Goal: Task Accomplishment & Management: Manage account settings

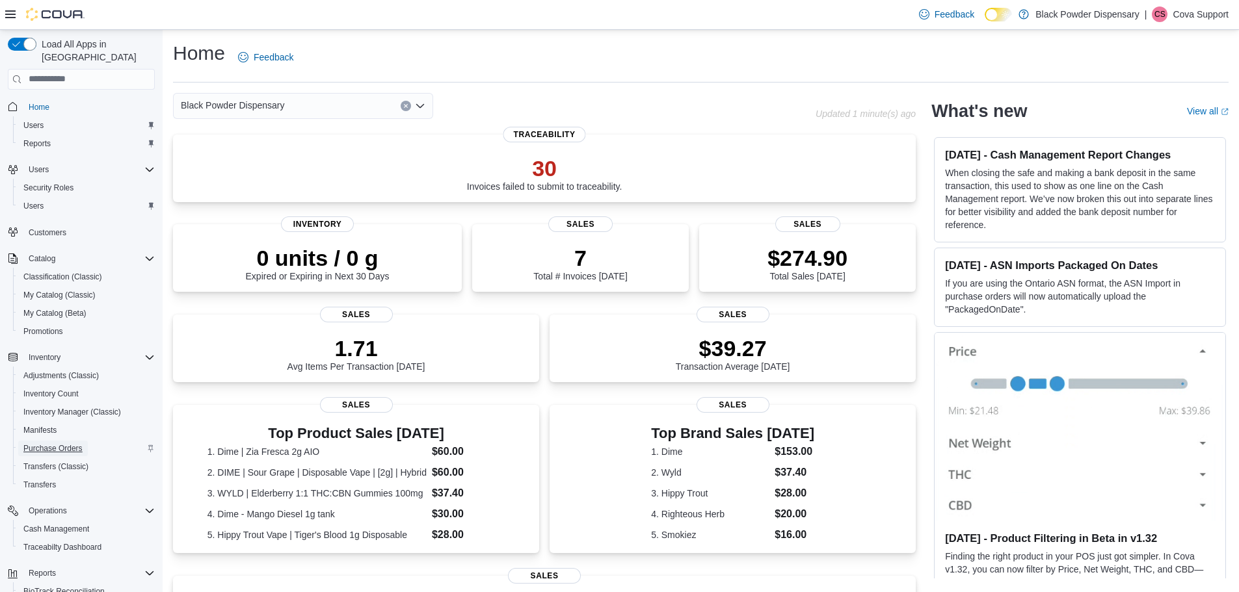
click at [78, 444] on span "Purchase Orders" at bounding box center [52, 449] width 59 height 10
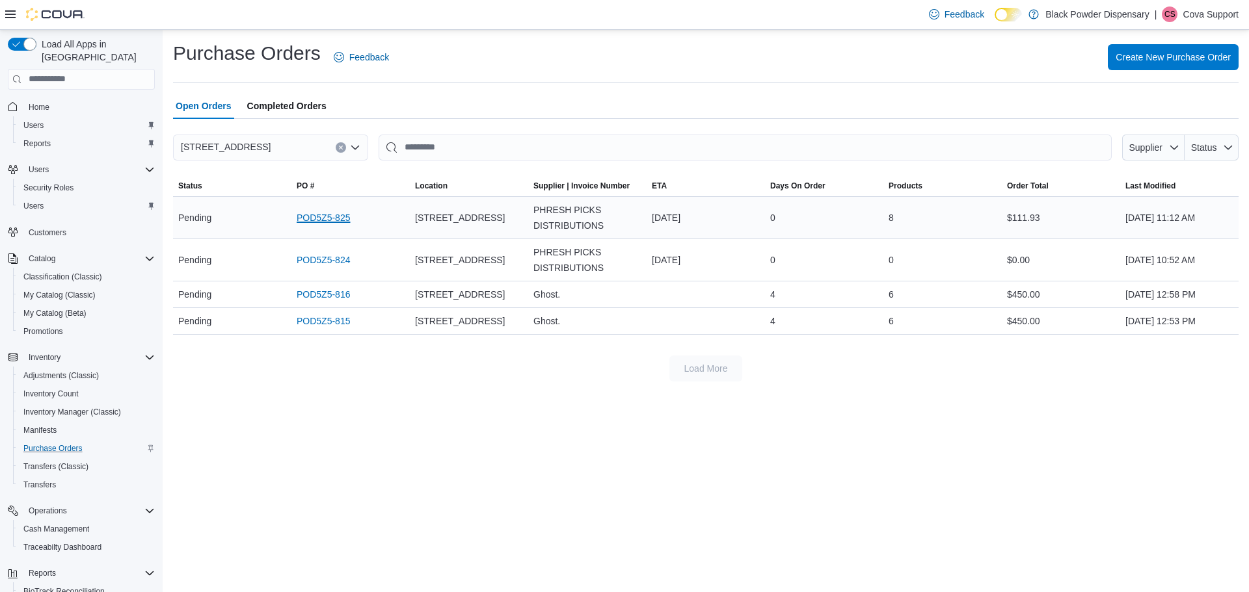
click at [323, 215] on link "POD5Z5-825" at bounding box center [323, 218] width 53 height 16
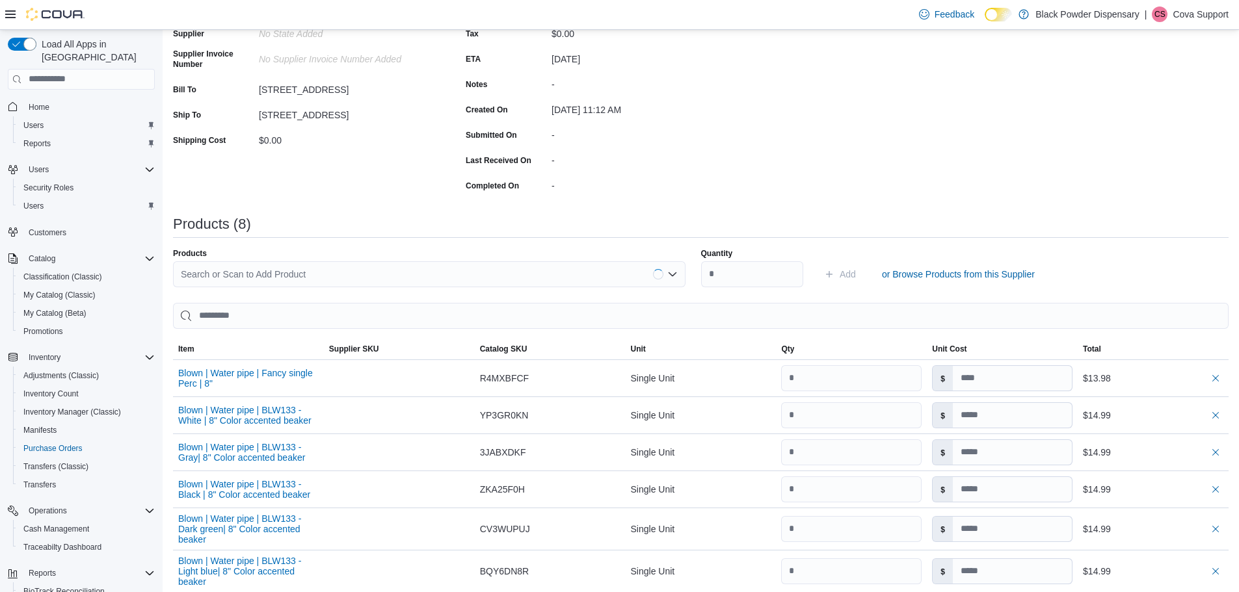
scroll to position [325, 0]
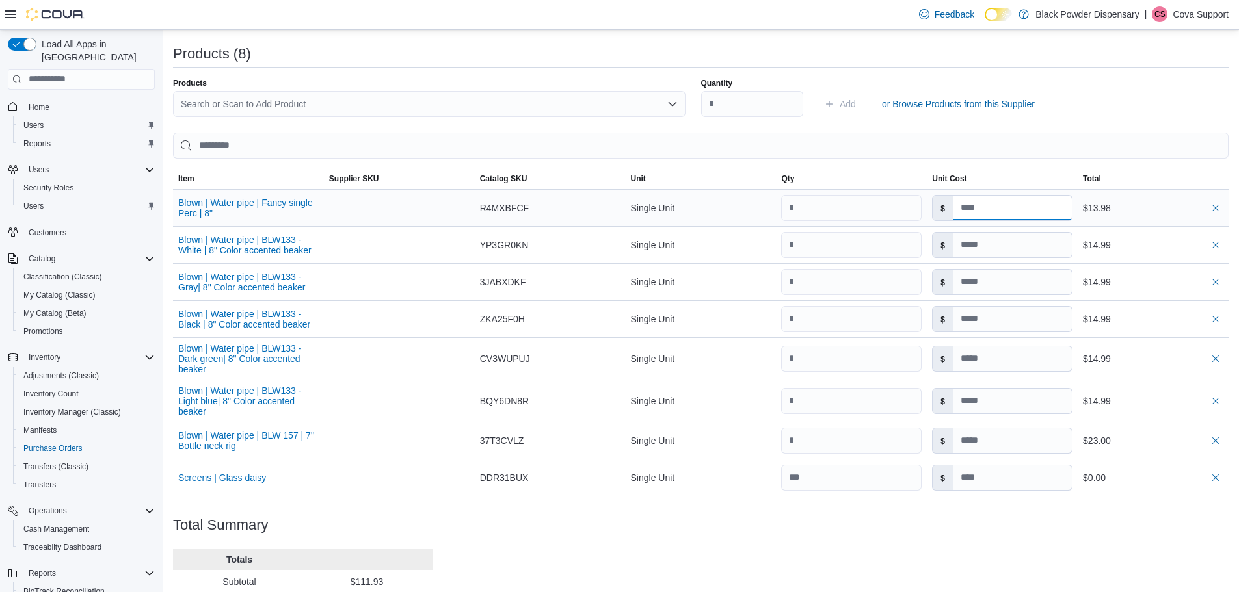
drag, startPoint x: 1015, startPoint y: 207, endPoint x: 1023, endPoint y: 217, distance: 12.4
click at [1015, 208] on input at bounding box center [1012, 208] width 119 height 25
click at [1002, 490] on input at bounding box center [1012, 478] width 119 height 25
type input "*"
click at [676, 557] on div "Purchase Order: POD5Z5-825 Feedback Purchase Order Details Edit Status Pending …" at bounding box center [701, 231] width 1056 height 881
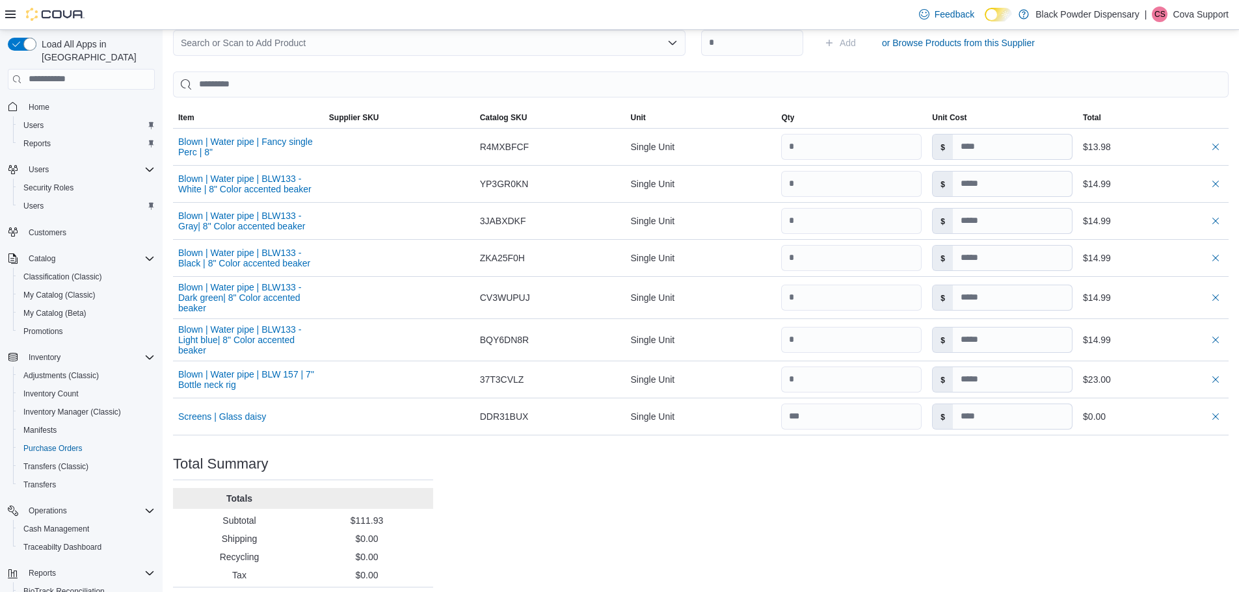
scroll to position [434, 0]
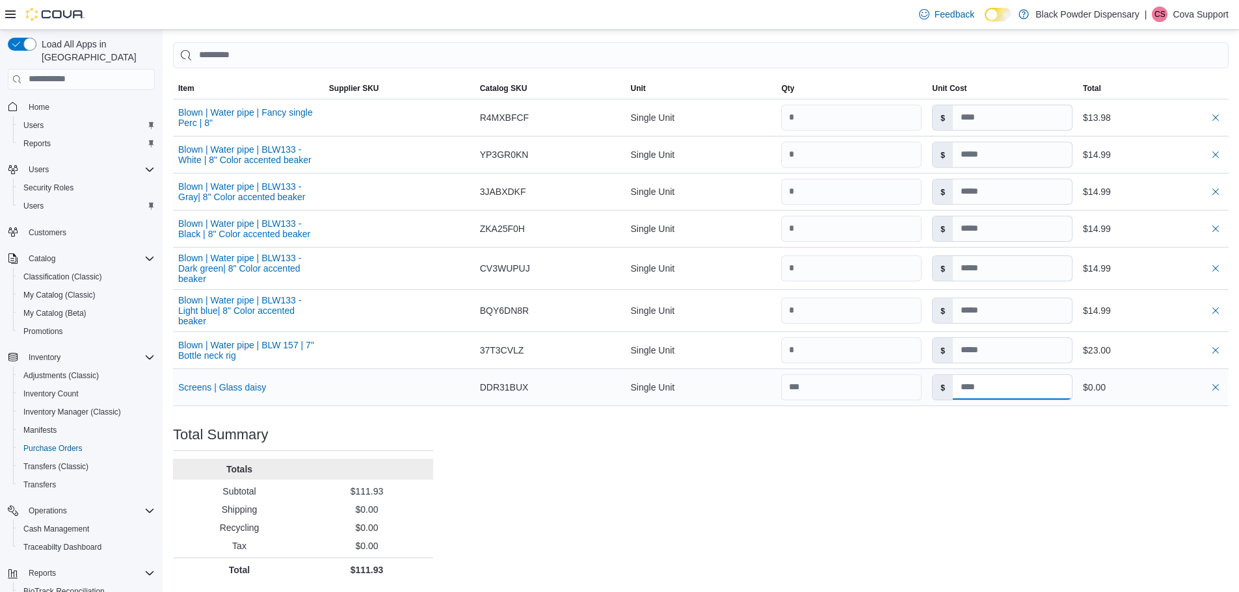
click at [1022, 392] on input at bounding box center [1012, 387] width 119 height 25
click at [1004, 380] on input at bounding box center [1012, 387] width 119 height 25
type input "*"
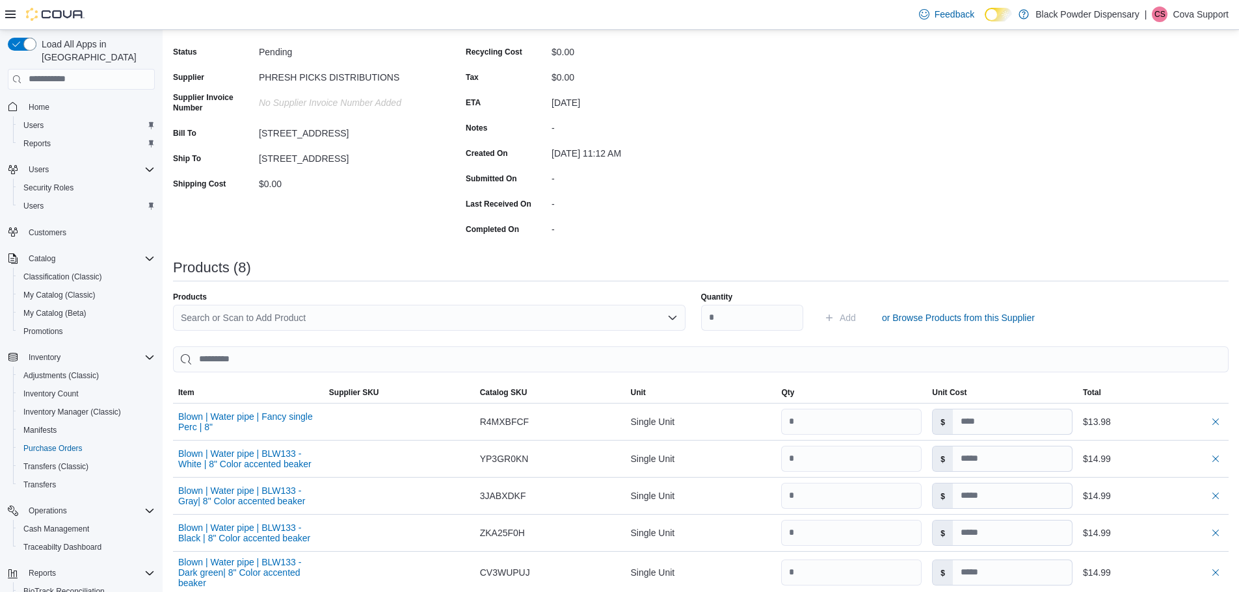
scroll to position [109, 0]
drag, startPoint x: 56, startPoint y: 10, endPoint x: 33, endPoint y: 85, distance: 77.8
click at [56, 10] on img at bounding box center [55, 14] width 59 height 13
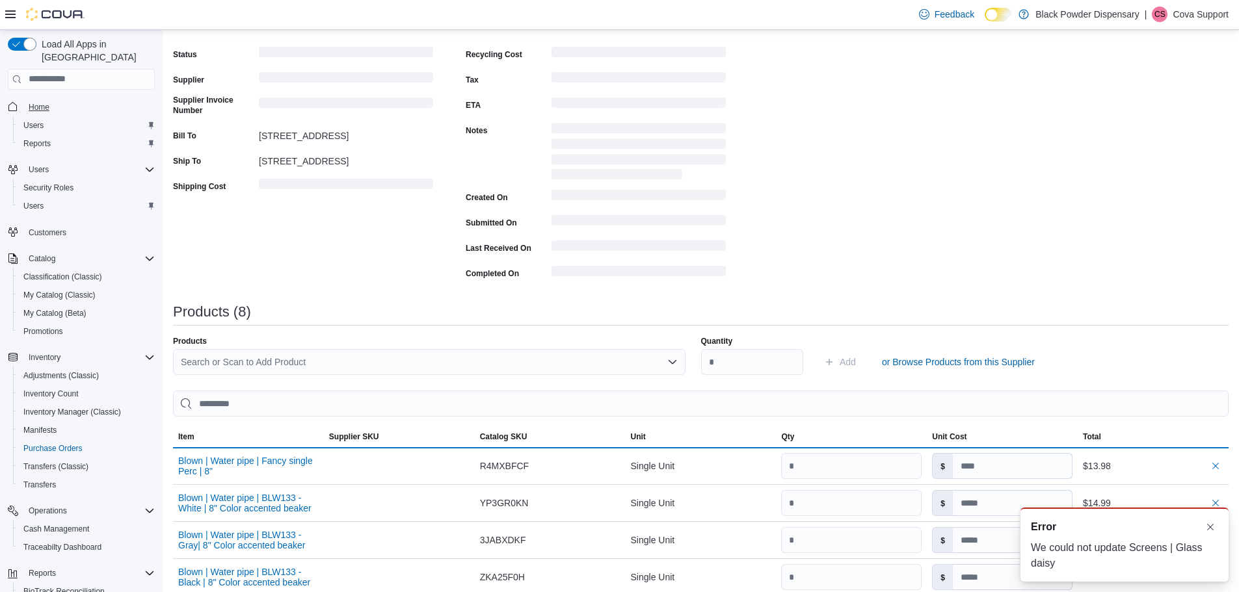
scroll to position [0, 0]
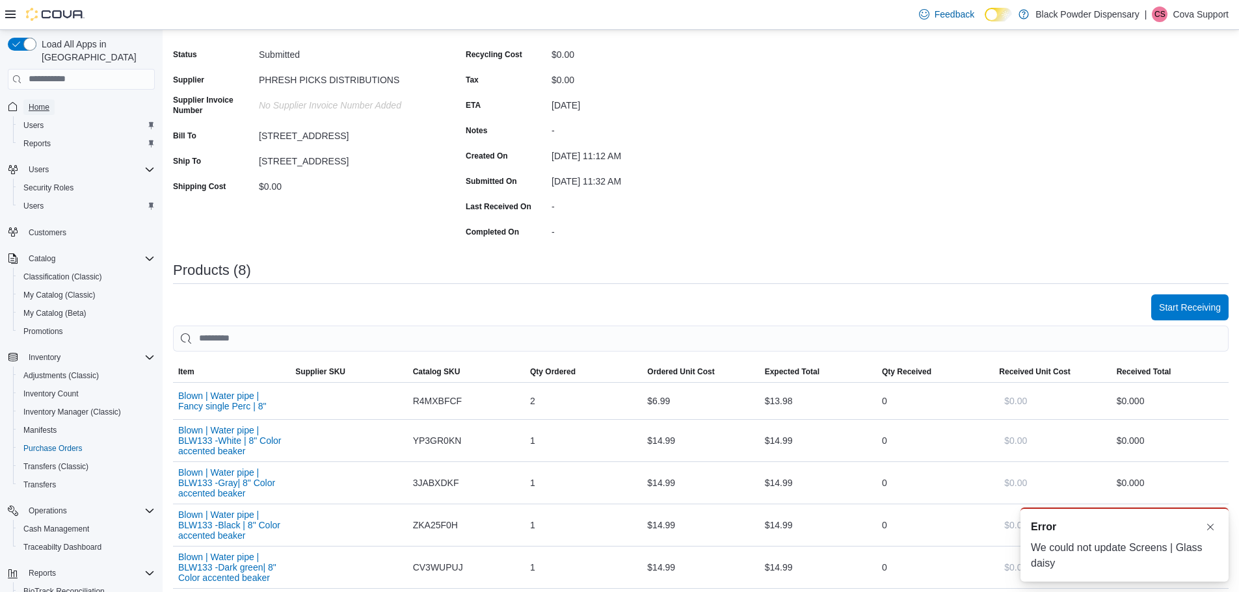
click at [47, 102] on span "Home" at bounding box center [39, 107] width 21 height 10
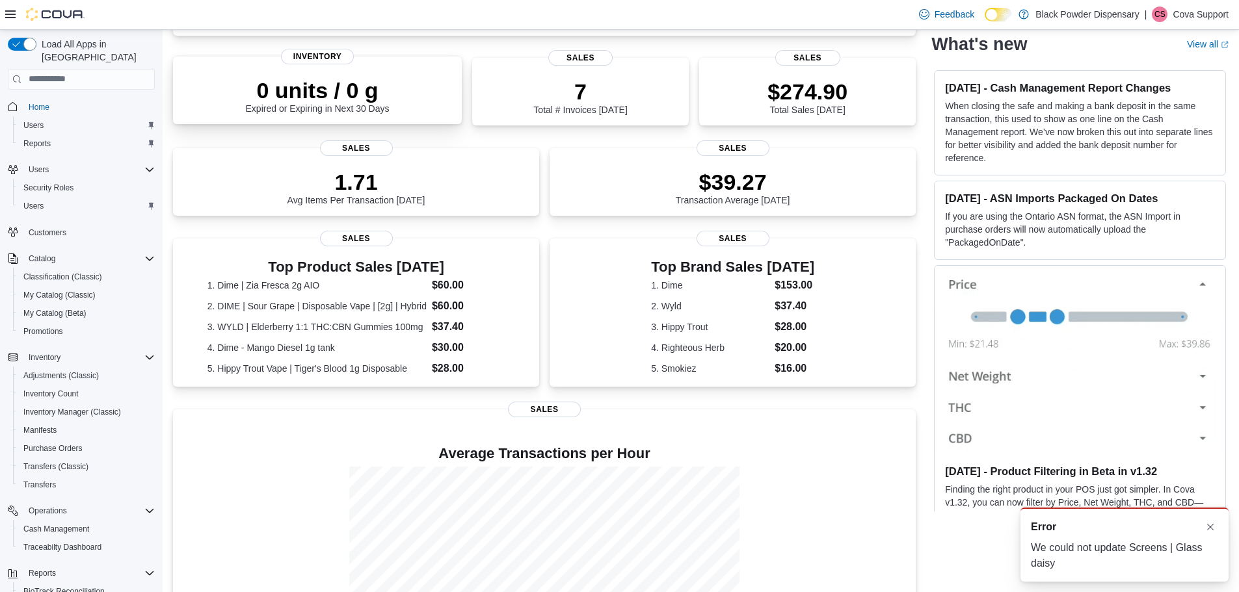
scroll to position [266, 0]
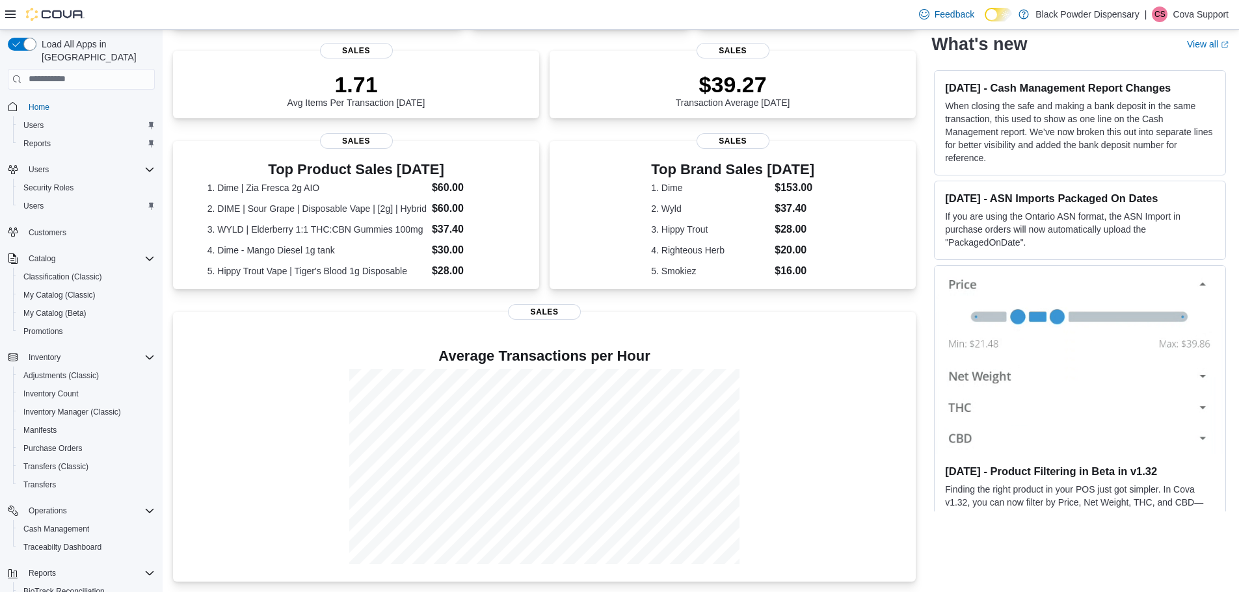
click at [1197, 11] on p "Cova Support" at bounding box center [1201, 15] width 56 height 16
click at [1157, 124] on span "Sign Out" at bounding box center [1144, 128] width 35 height 13
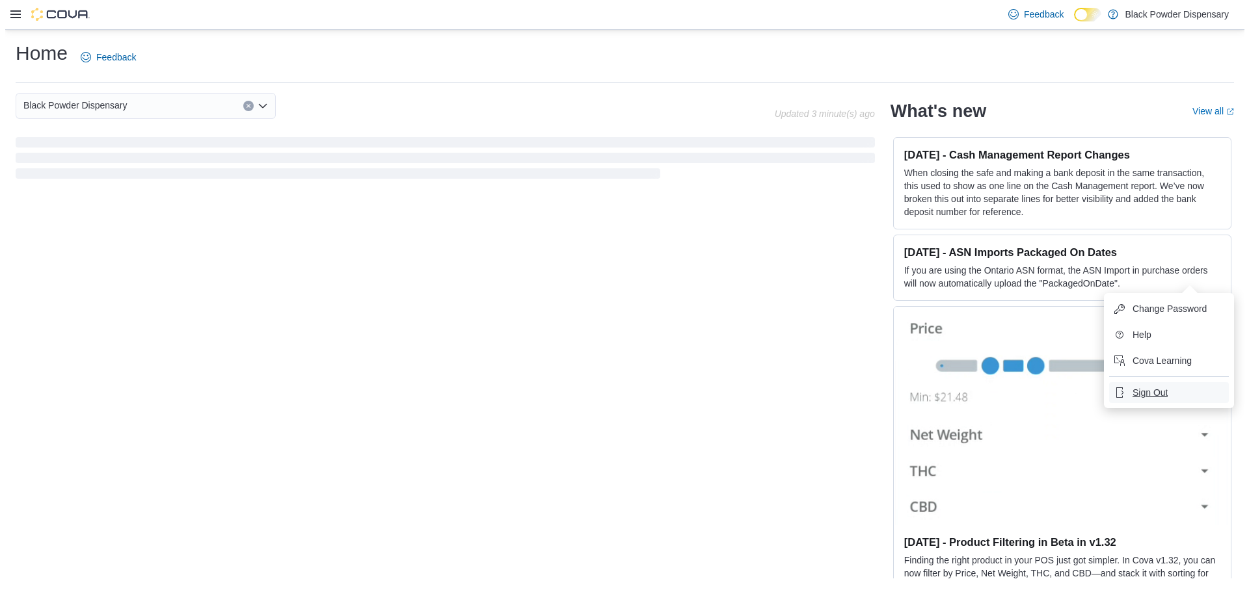
scroll to position [0, 0]
